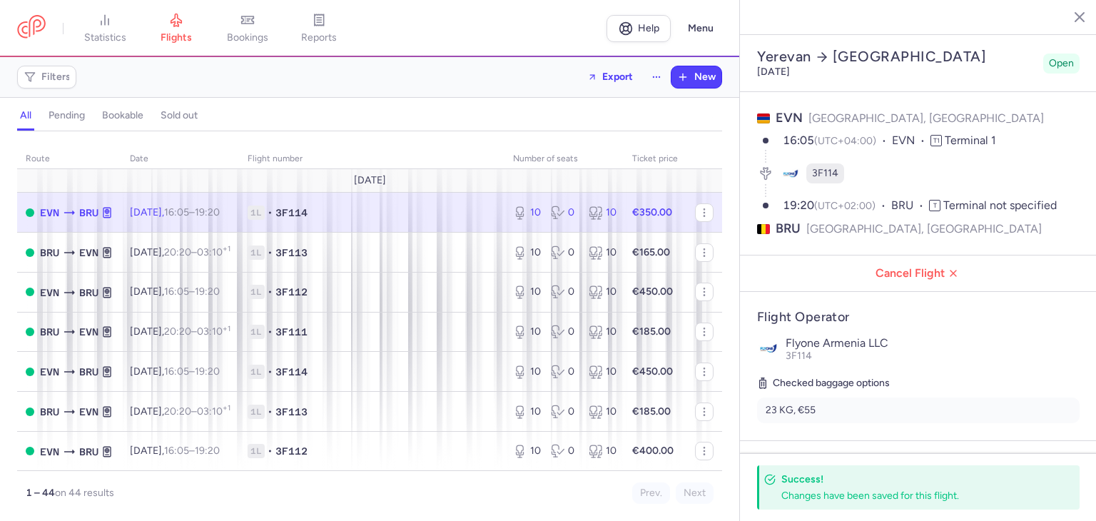
select select "hours"
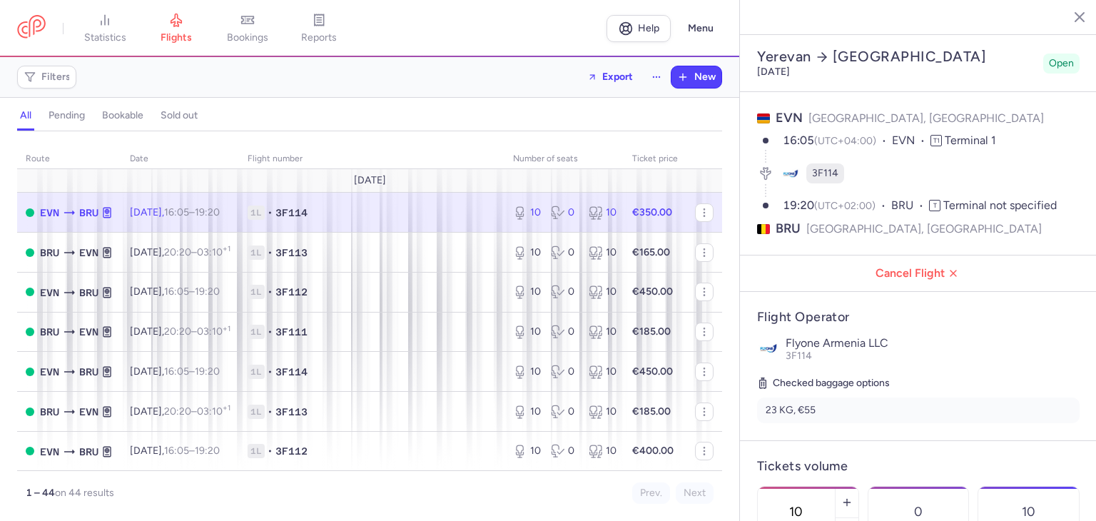
select select "hours"
click at [251, 32] on span "bookings" at bounding box center [247, 37] width 41 height 13
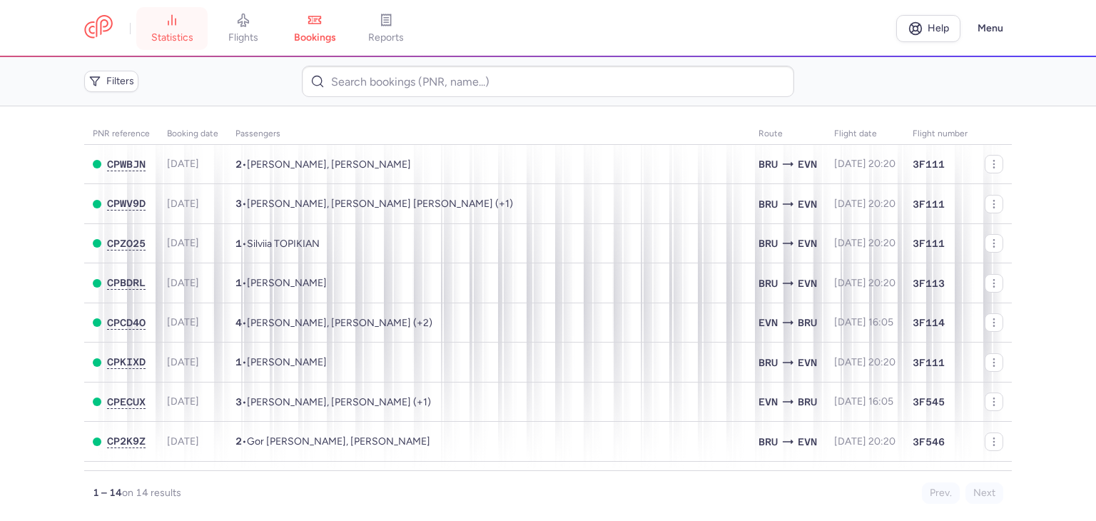
click at [162, 26] on link "statistics" at bounding box center [171, 28] width 71 height 31
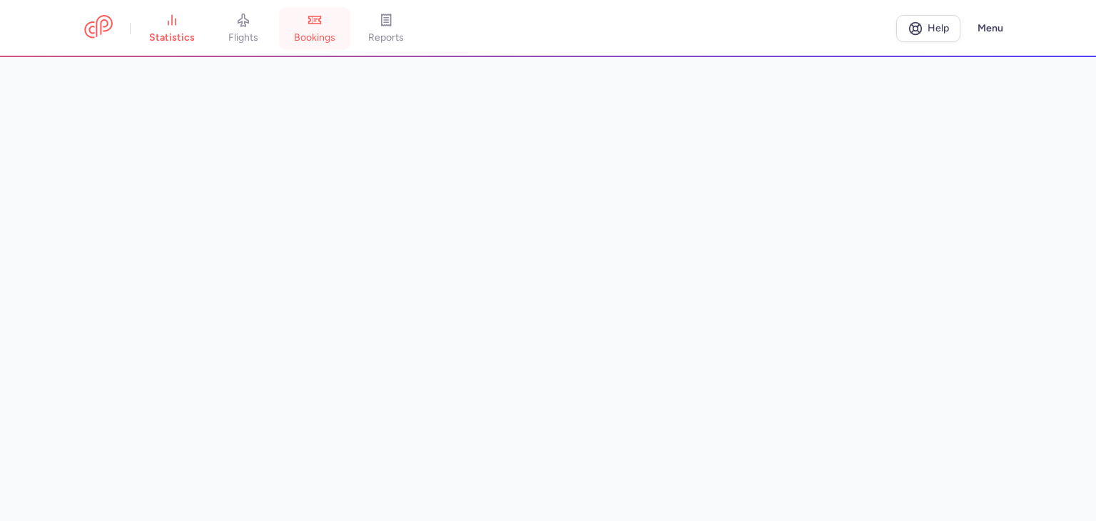
click at [322, 36] on span "bookings" at bounding box center [314, 37] width 41 height 13
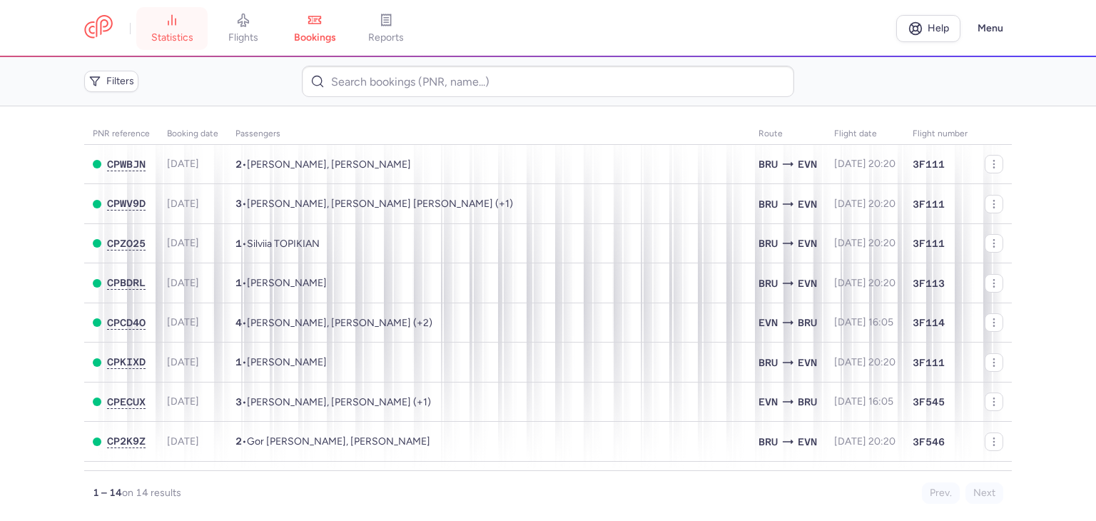
click at [171, 33] on span "statistics" at bounding box center [172, 37] width 42 height 13
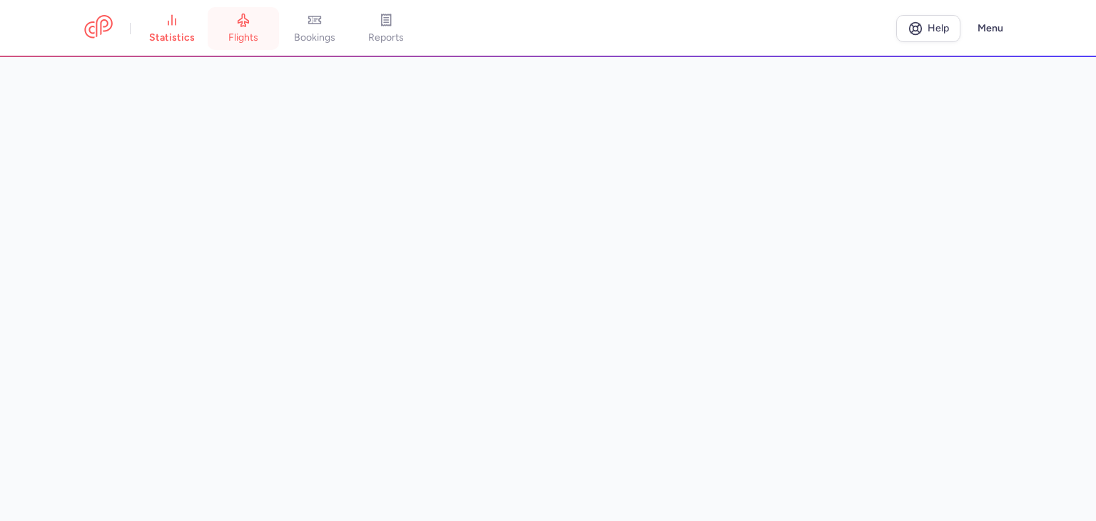
click at [248, 29] on link "flights" at bounding box center [243, 28] width 71 height 31
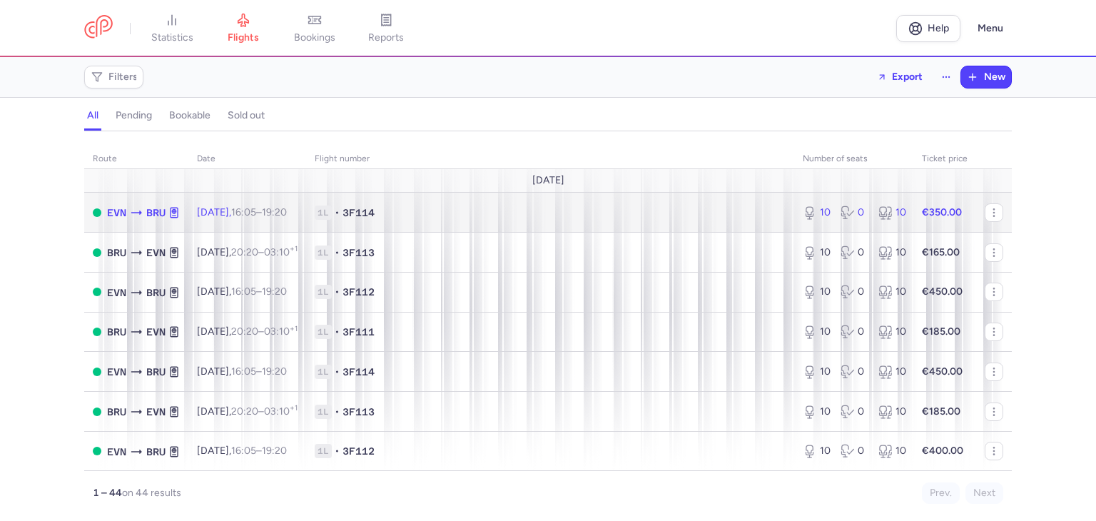
click at [742, 209] on span "1L • 3F114" at bounding box center [550, 213] width 471 height 14
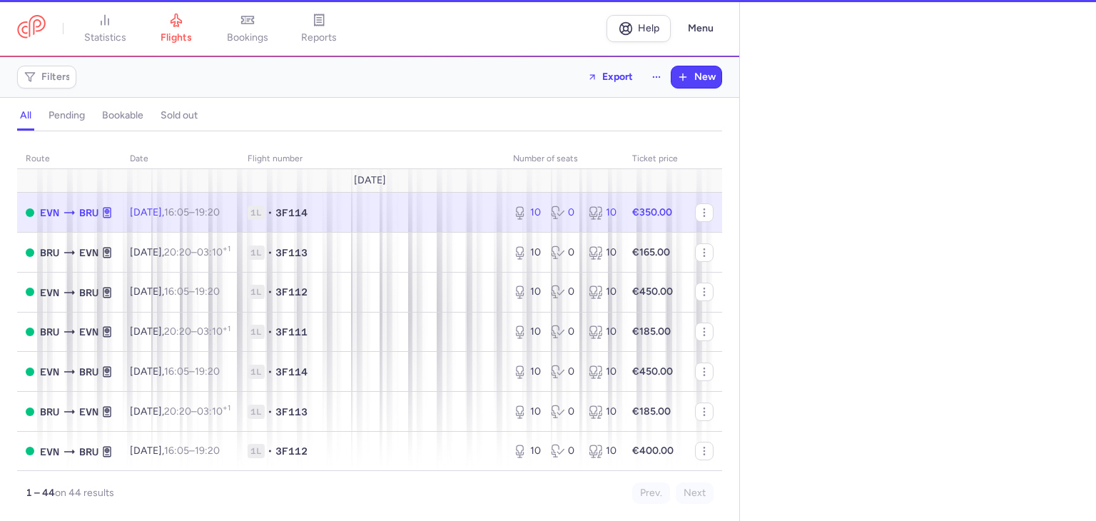
select select "hours"
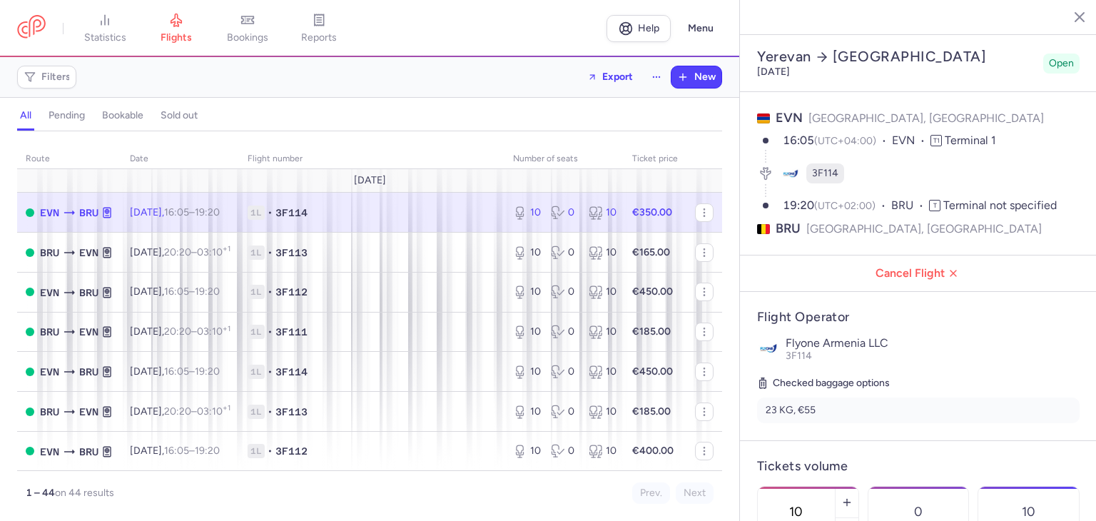
scroll to position [305, 0]
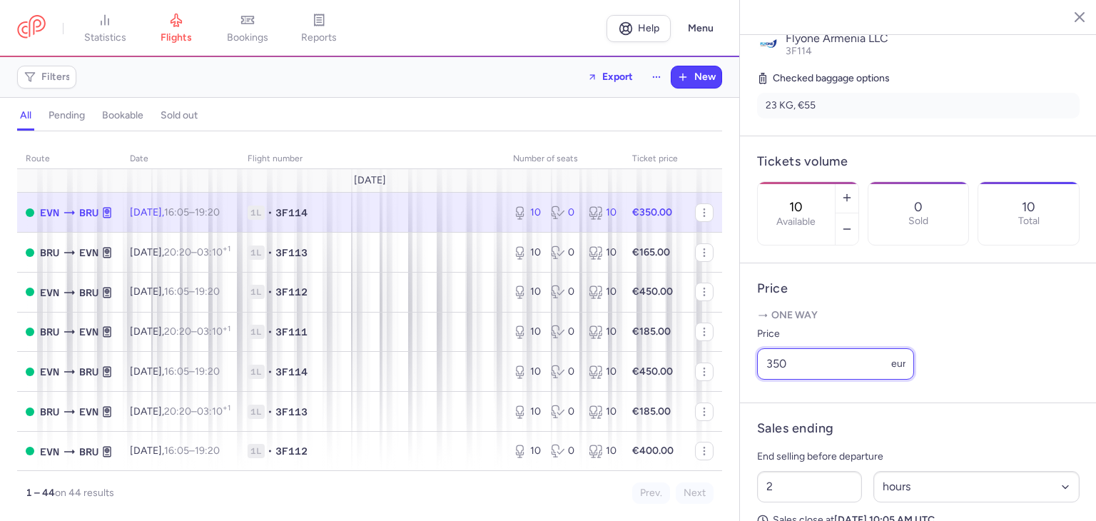
drag, startPoint x: 795, startPoint y: 407, endPoint x: 720, endPoint y: 408, distance: 75.7
click at [720, 408] on div "statistics flights bookings reports Help Menu Filters Export New all pending bo…" at bounding box center [548, 260] width 1096 height 521
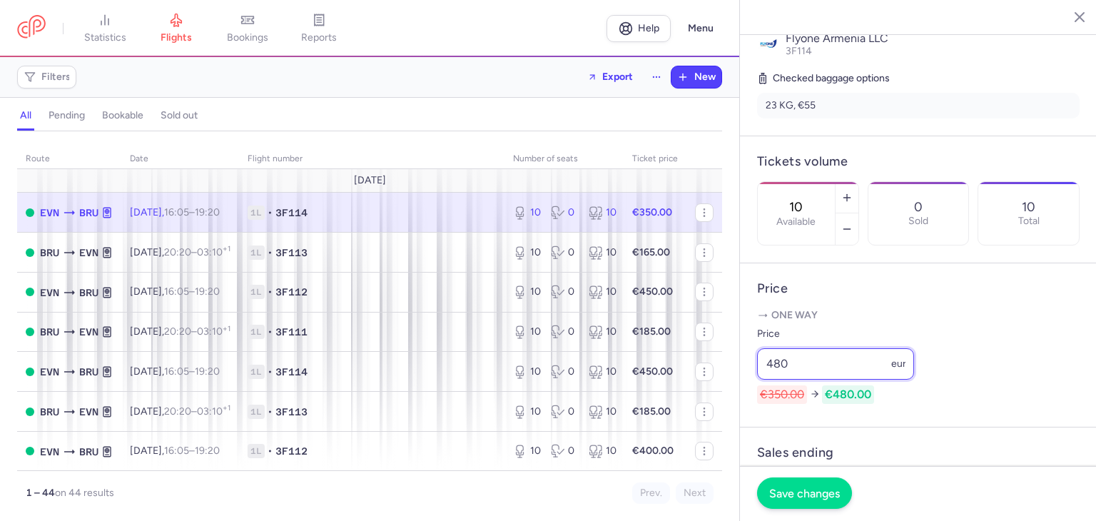
type input "480"
click at [804, 488] on span "Save changes" at bounding box center [805, 493] width 71 height 13
